Goal: Task Accomplishment & Management: Manage account settings

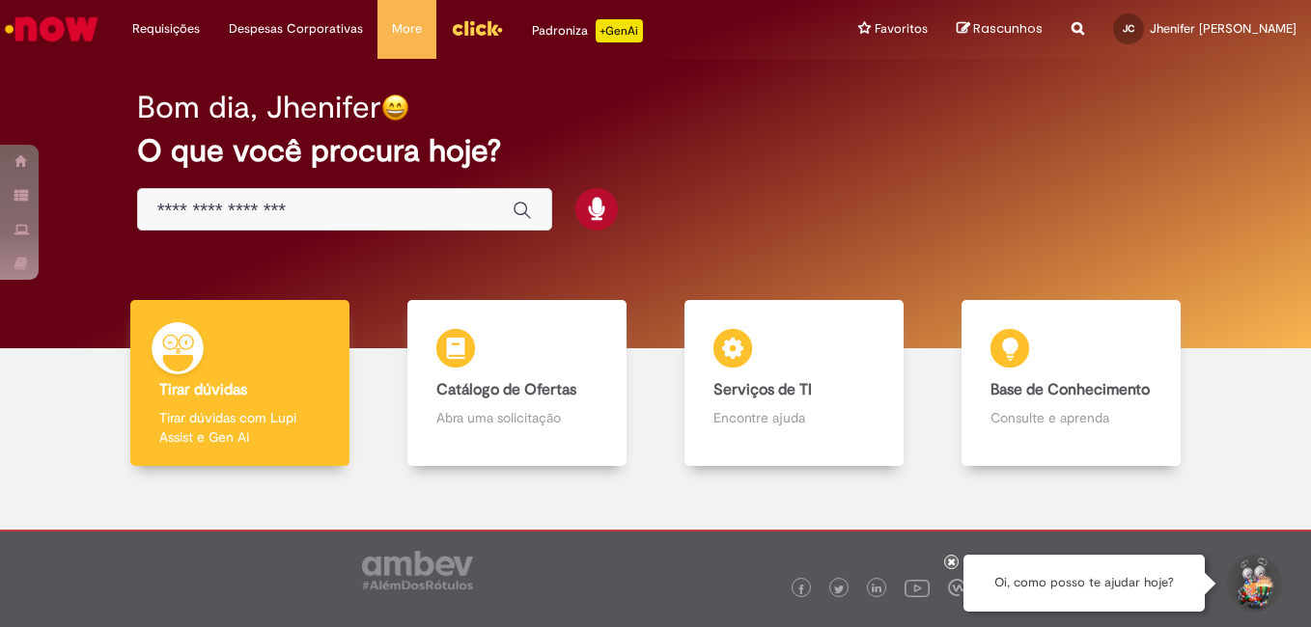
click at [341, 193] on div "Global" at bounding box center [344, 209] width 415 height 43
click at [350, 212] on input "Basta digitar aqui" at bounding box center [325, 211] width 336 height 22
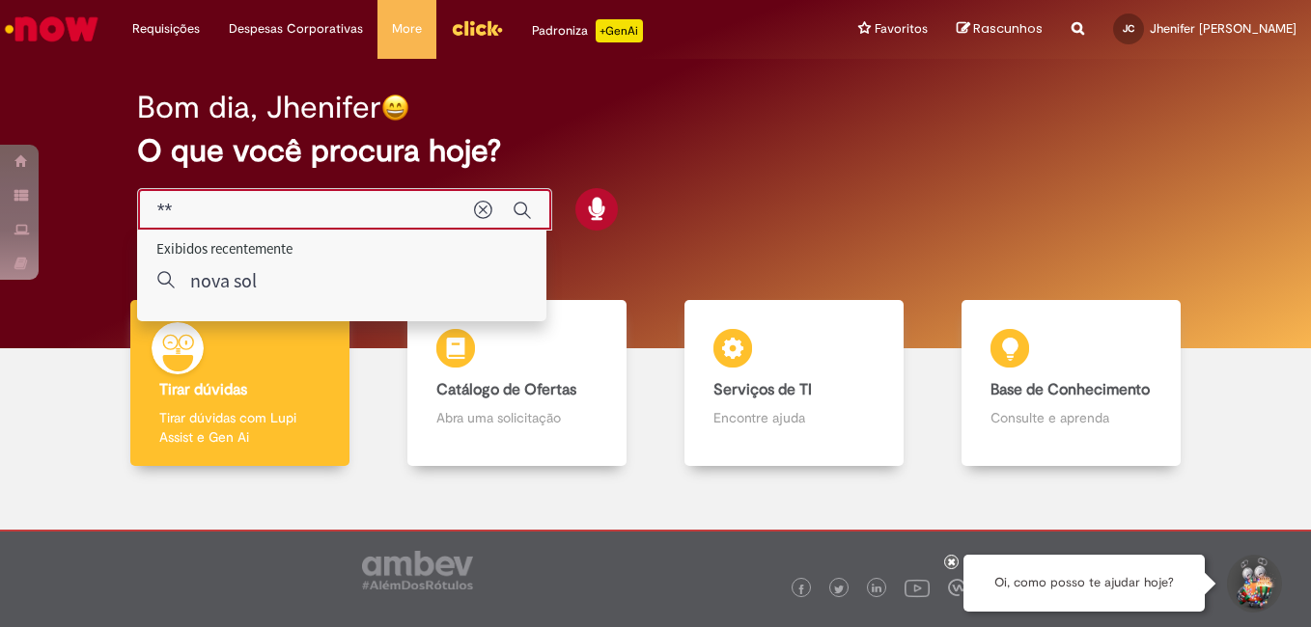
type input "*"
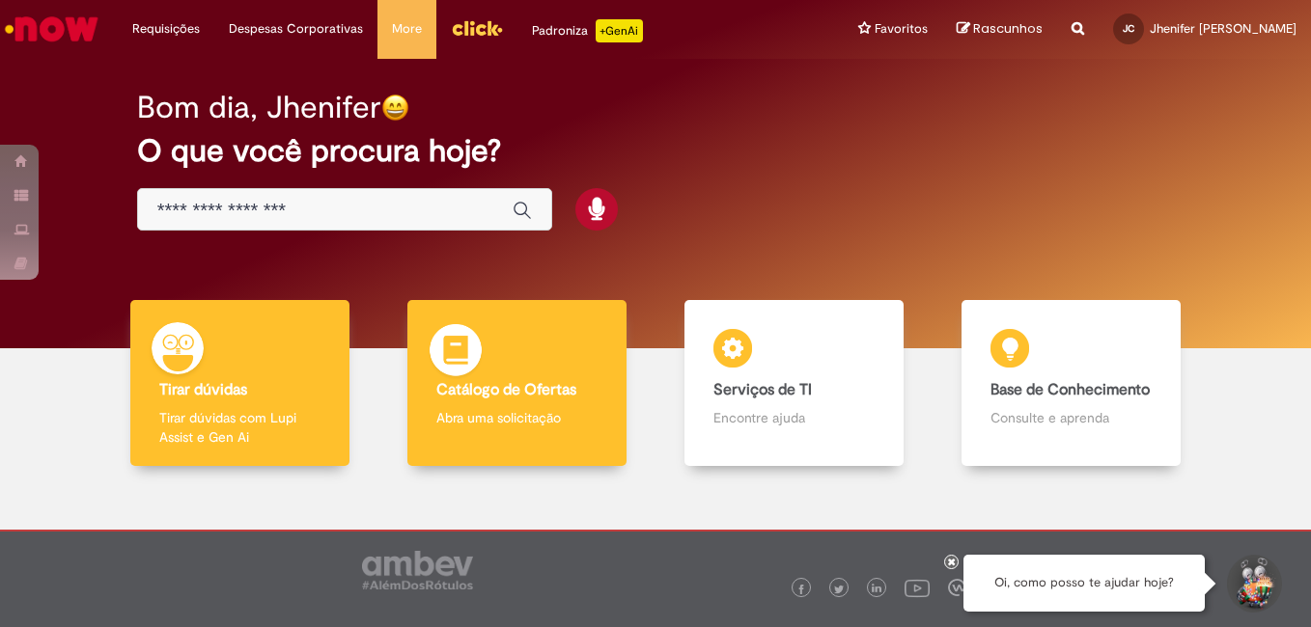
click at [585, 446] on div "Catálogo de Ofertas Catálogo de Ofertas Abra uma solicitação" at bounding box center [517, 383] width 220 height 167
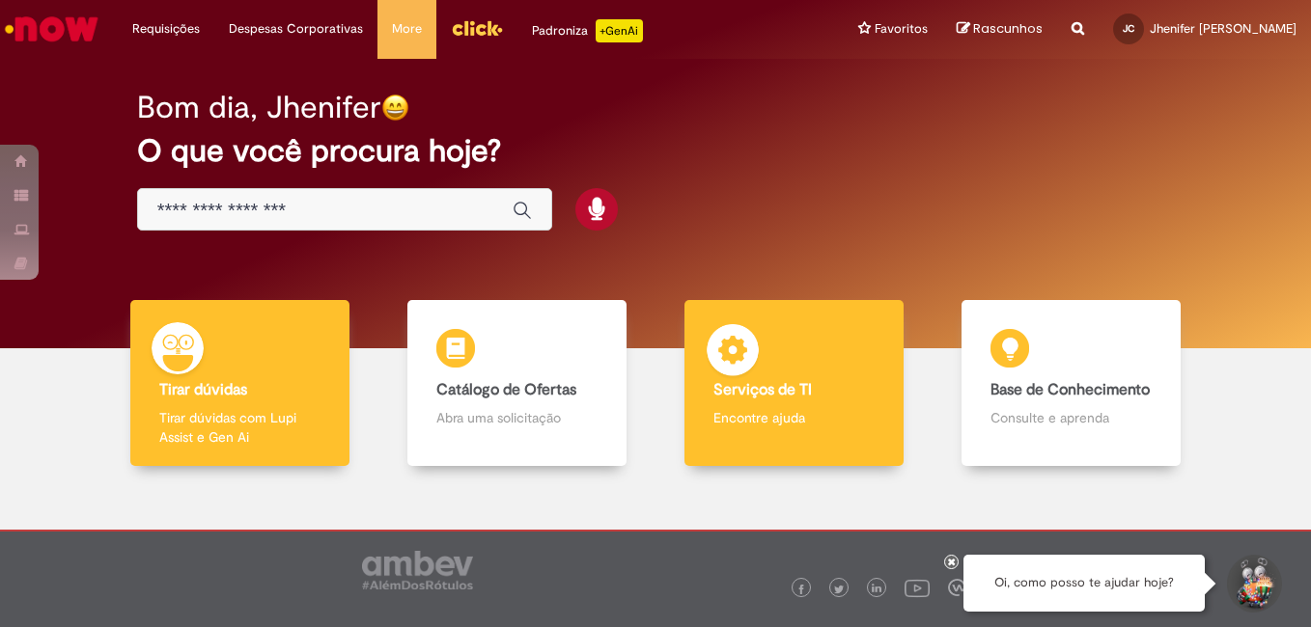
click at [737, 405] on div "Serviços de TI Serviços de TI Encontre ajuda" at bounding box center [794, 383] width 220 height 167
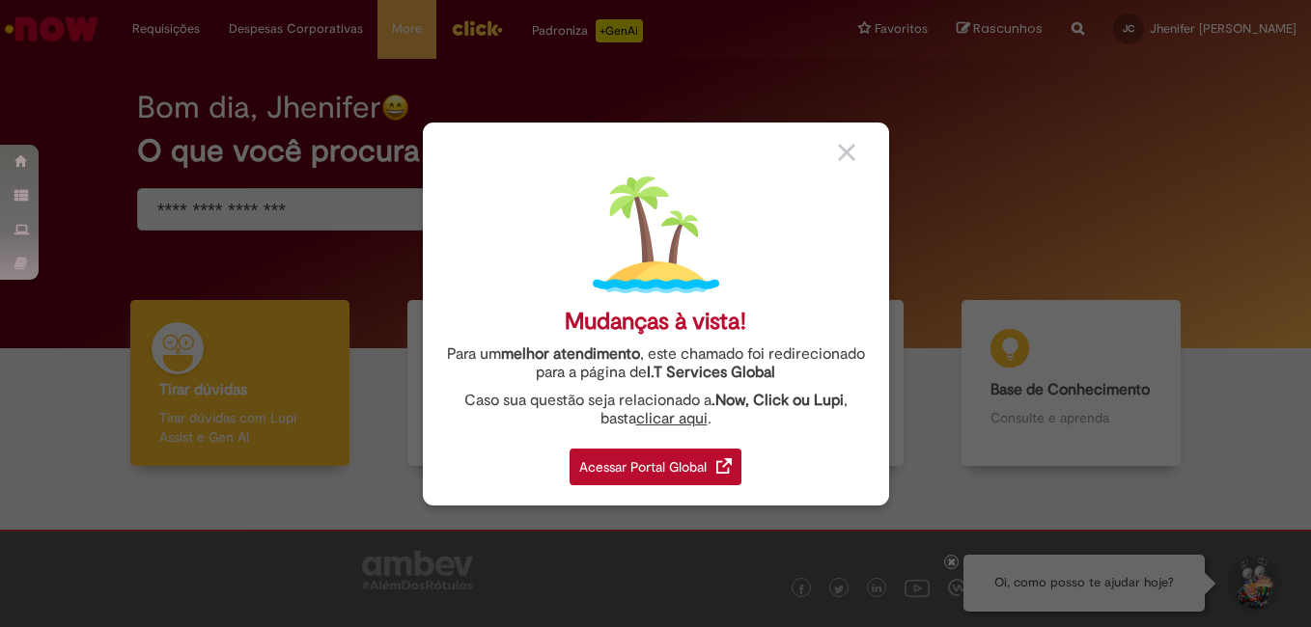
click at [850, 146] on img at bounding box center [846, 152] width 17 height 17
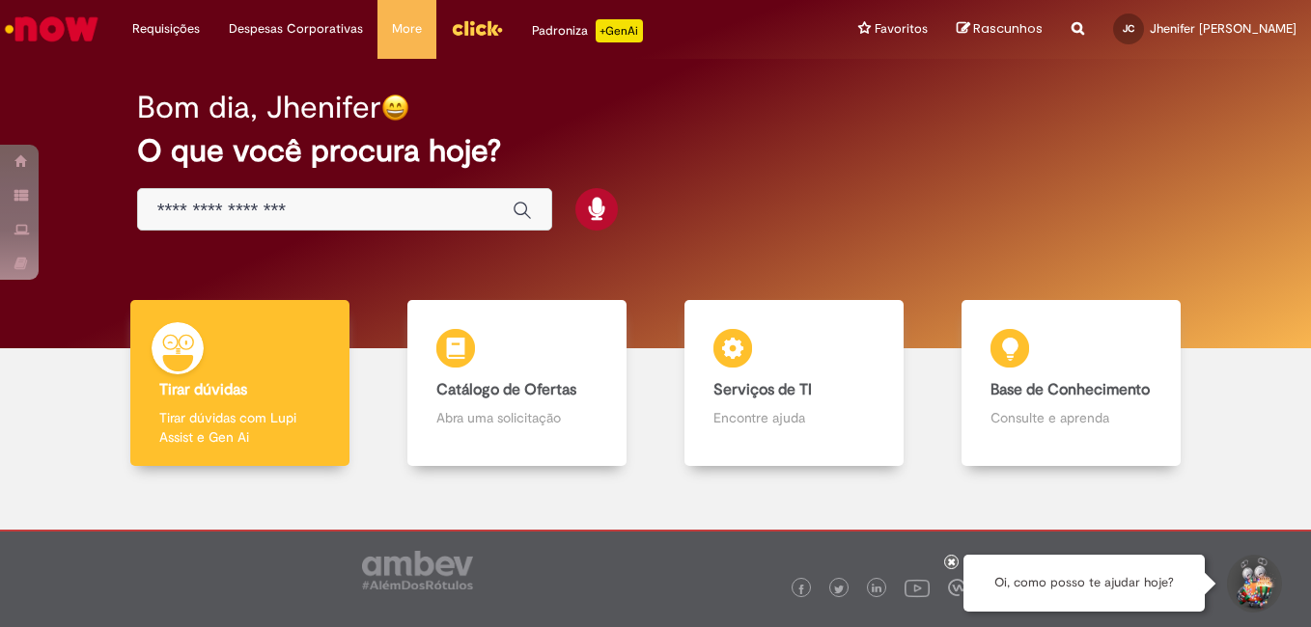
click at [485, 32] on img "Menu Cabeçalho" at bounding box center [477, 28] width 52 height 29
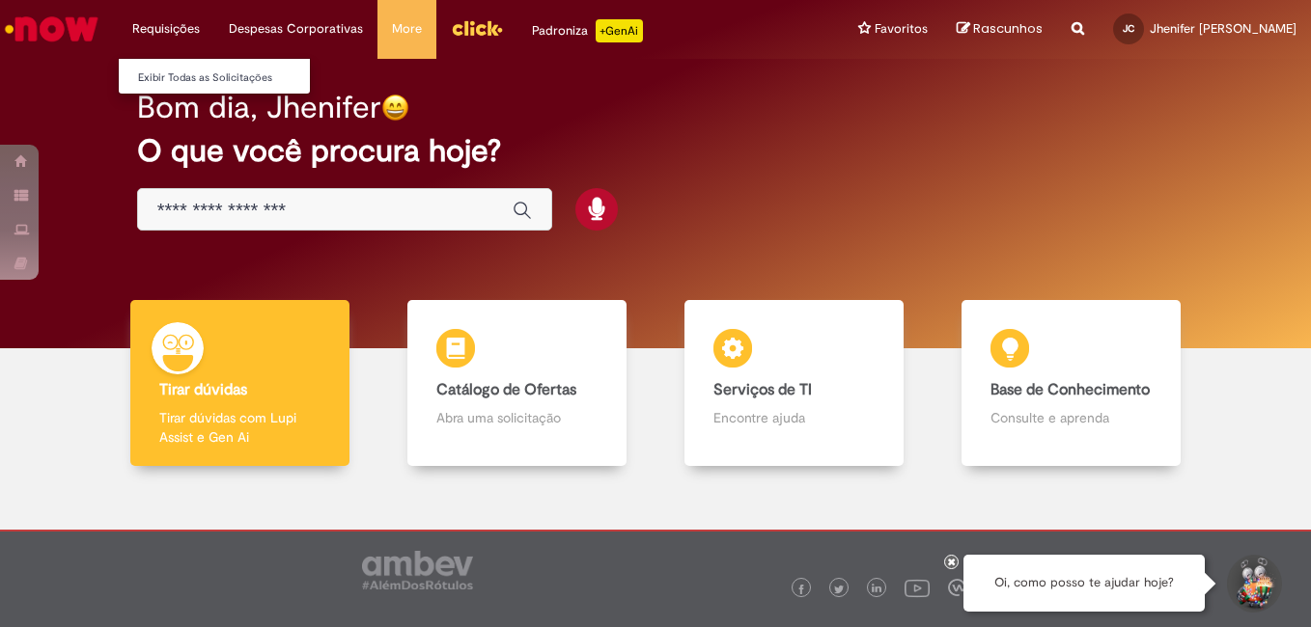
click at [176, 24] on li "Requisições Exibir Todas as Solicitações" at bounding box center [166, 29] width 97 height 58
click at [182, 69] on link "Exibir Todas as Solicitações" at bounding box center [225, 78] width 212 height 21
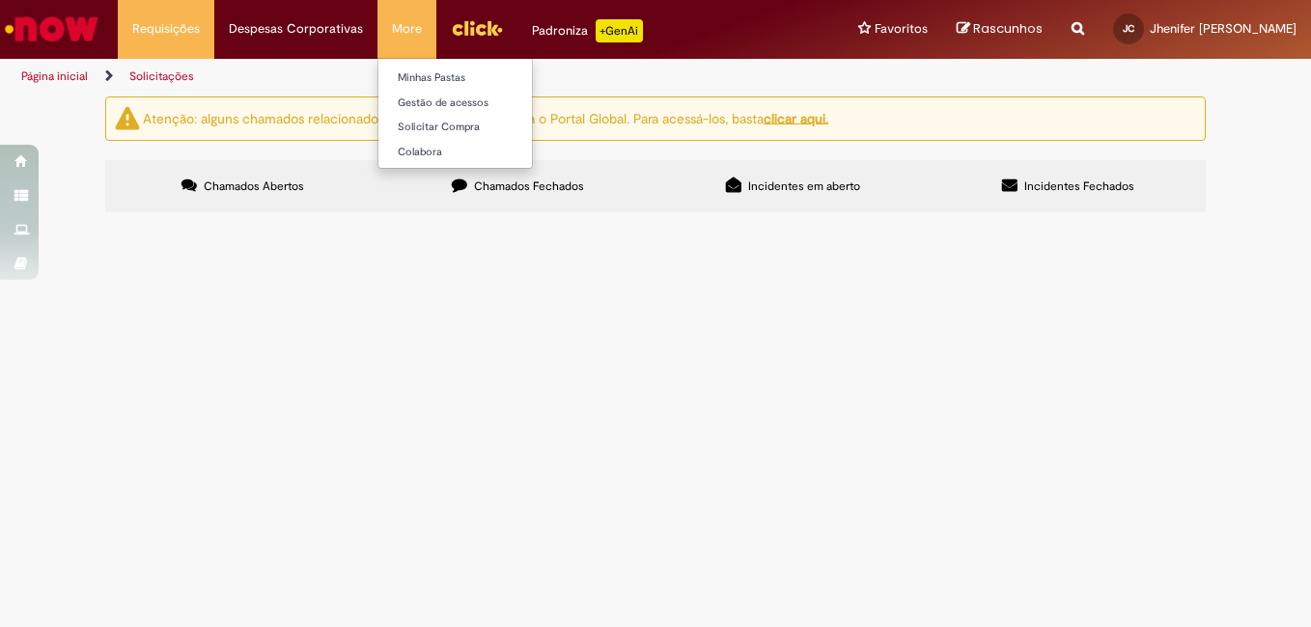
click at [403, 42] on li "More Minhas Pastas Gestão de acessos Solicitar Compra Colabora" at bounding box center [406, 29] width 59 height 58
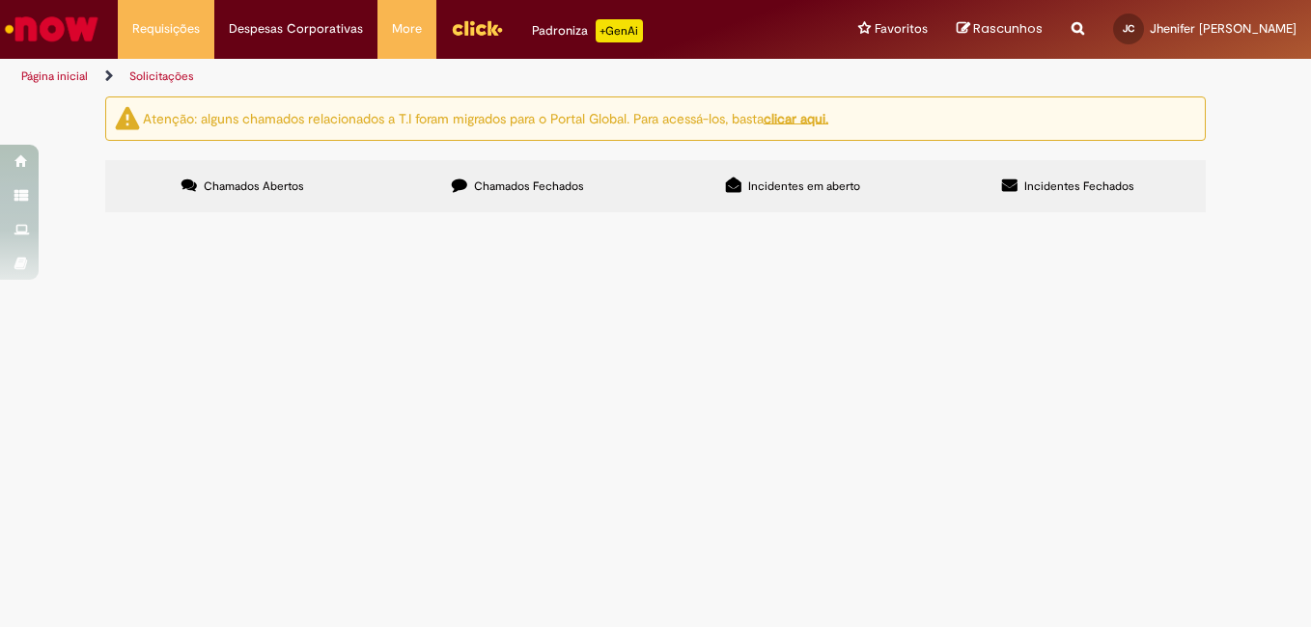
click at [497, 35] on link "Menu Cabeçalho" at bounding box center [476, 29] width 81 height 58
